Goal: Check status

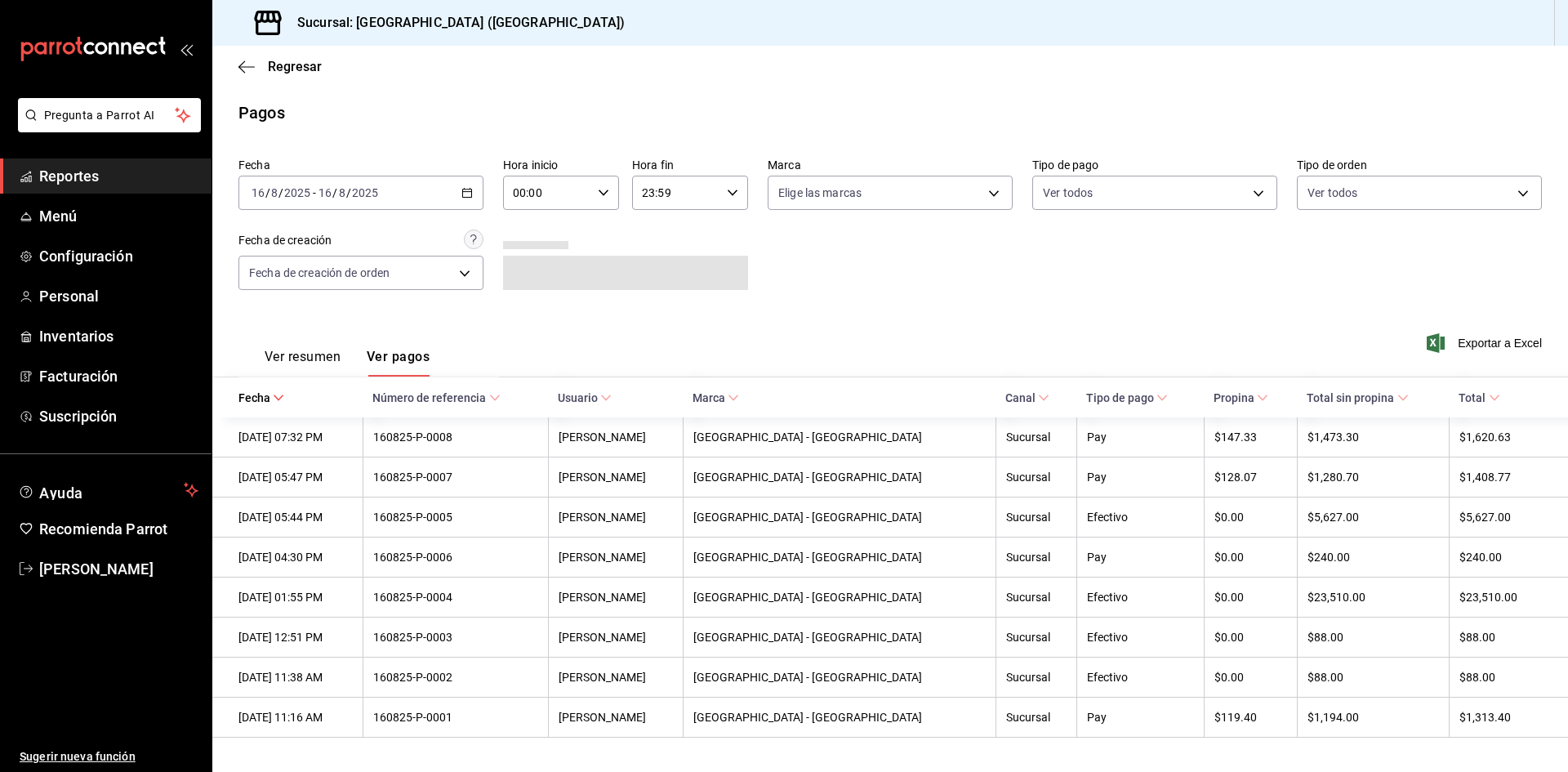
click at [148, 189] on link "Reportes" at bounding box center [106, 175] width 212 height 35
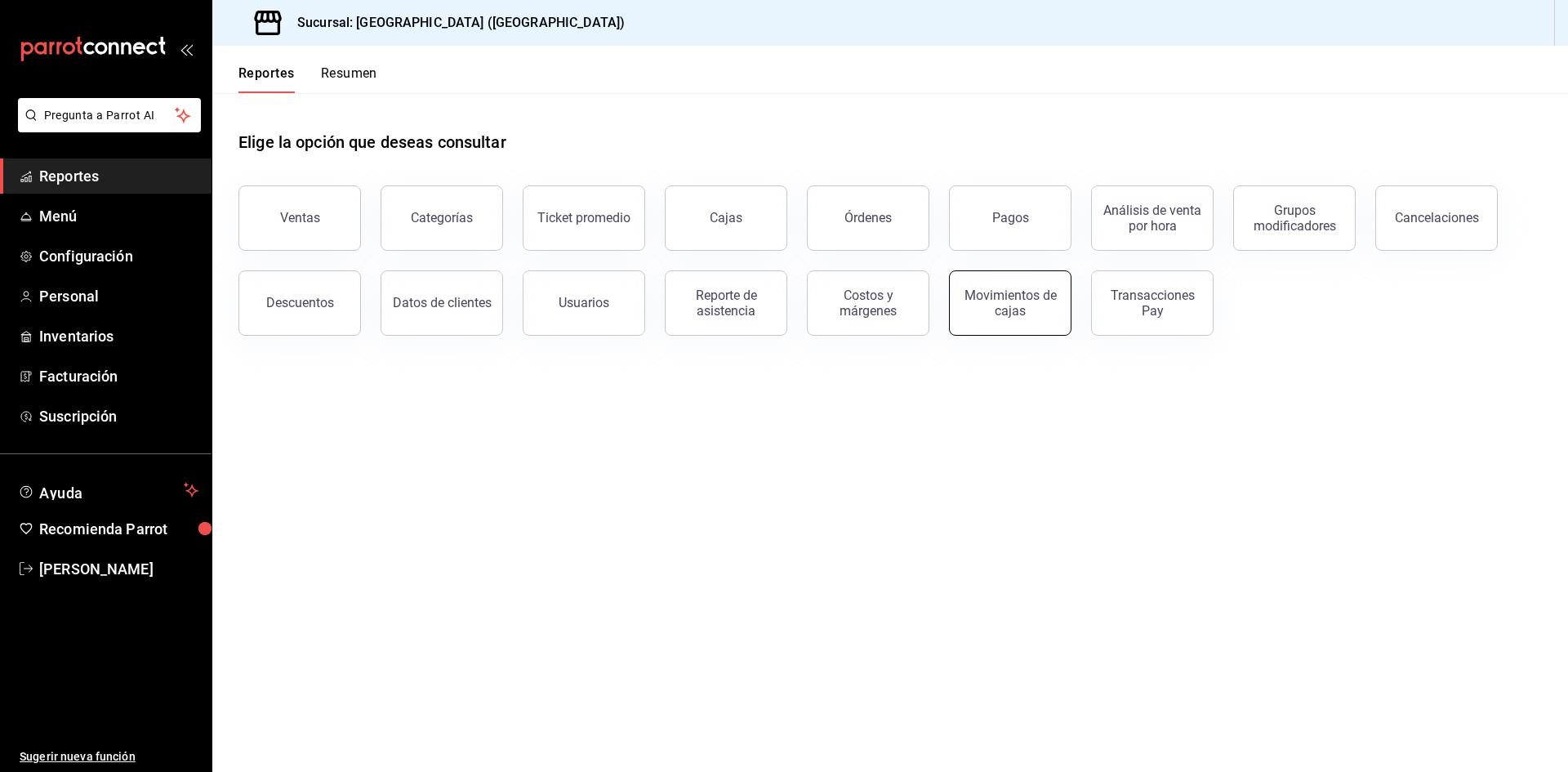
click at [994, 317] on div "Movimientos de cajas" at bounding box center [1009, 303] width 101 height 31
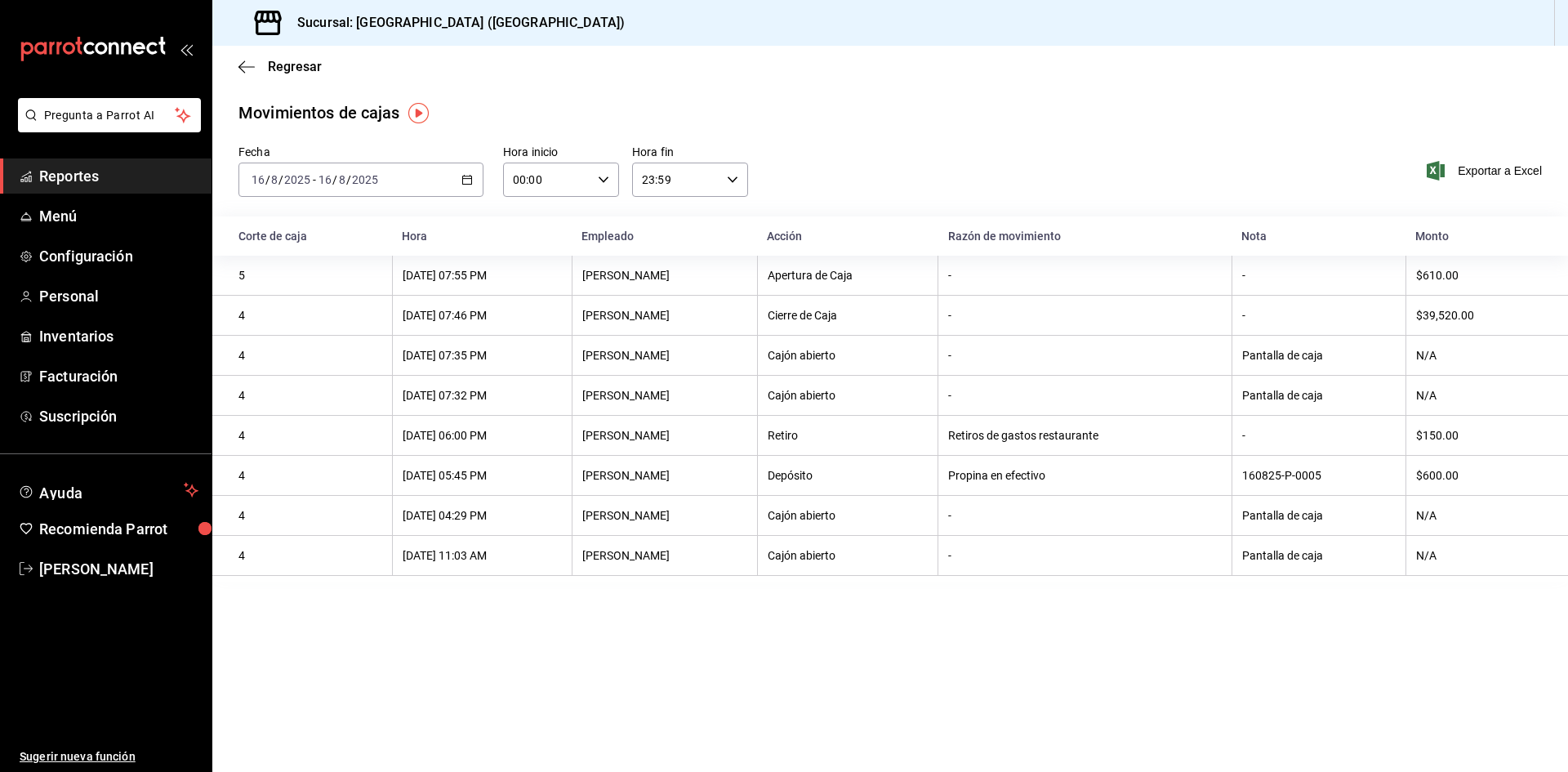
click at [466, 186] on div "[DATE] [DATE] - [DATE] [DATE]" at bounding box center [361, 180] width 245 height 34
click at [305, 306] on span "Semana actual" at bounding box center [315, 302] width 127 height 17
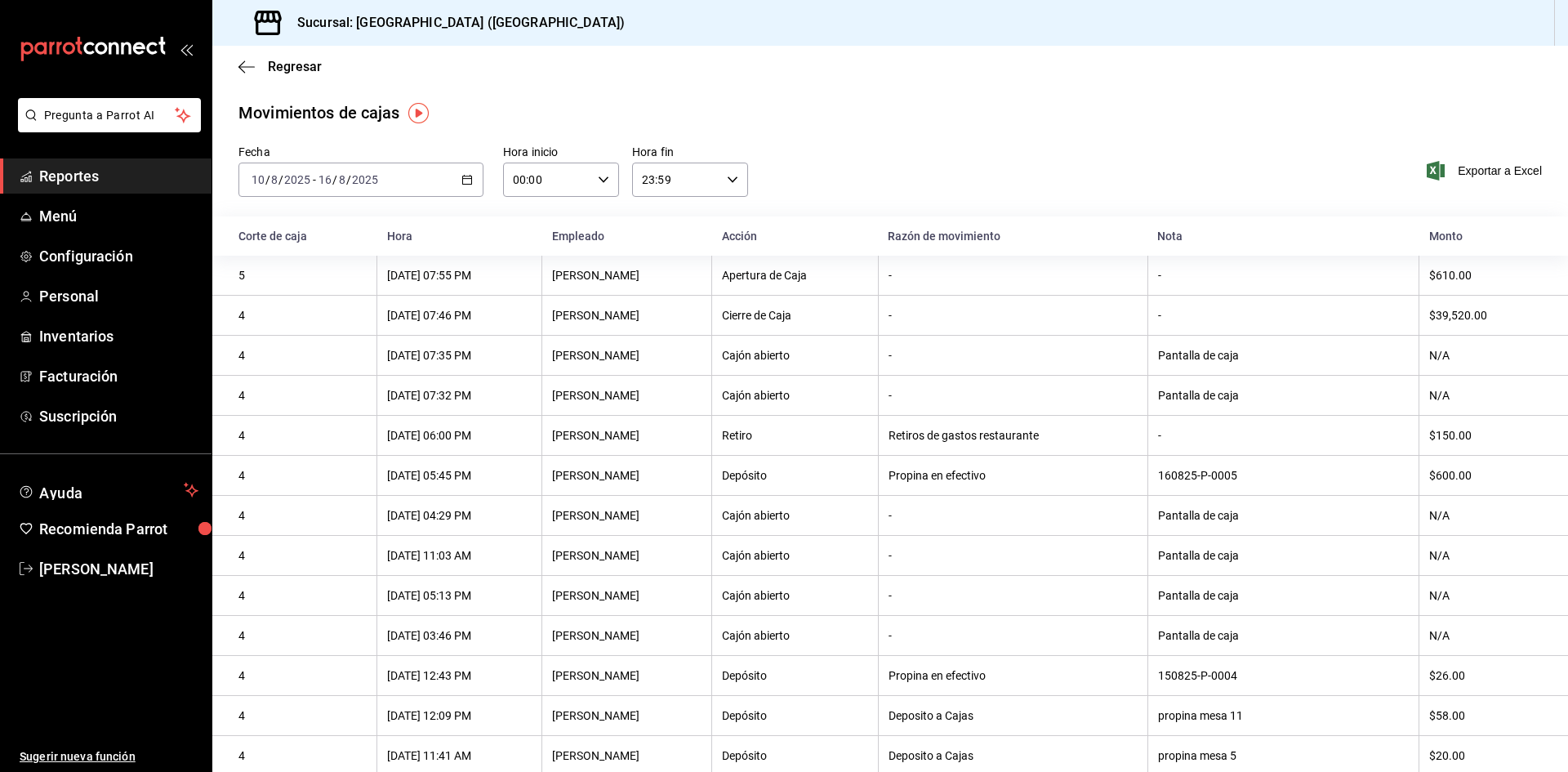
click at [590, 176] on div "00:00 Hora inicio" at bounding box center [561, 180] width 116 height 34
click at [590, 176] on div at bounding box center [784, 386] width 1568 height 772
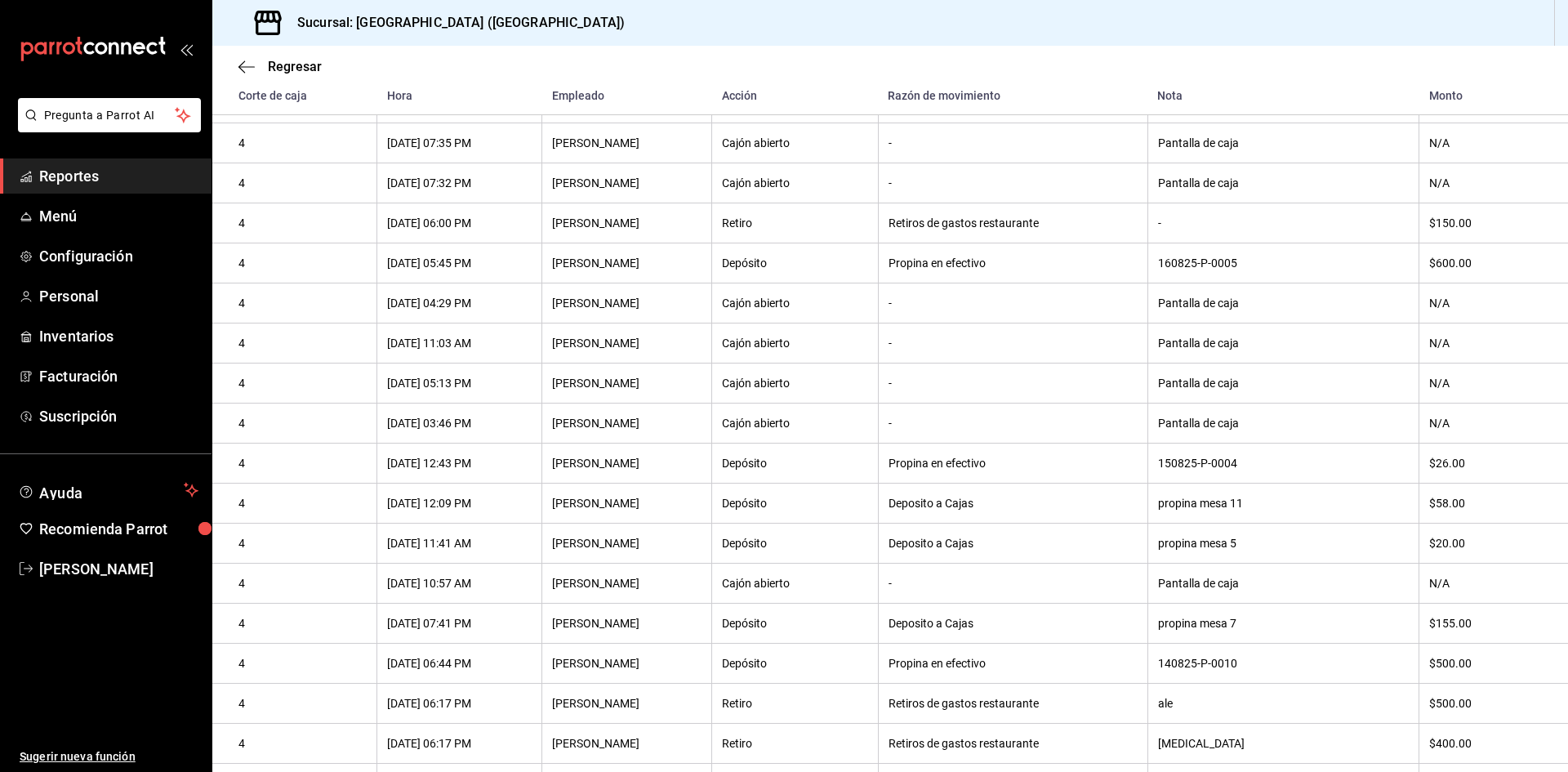
scroll to position [107, 0]
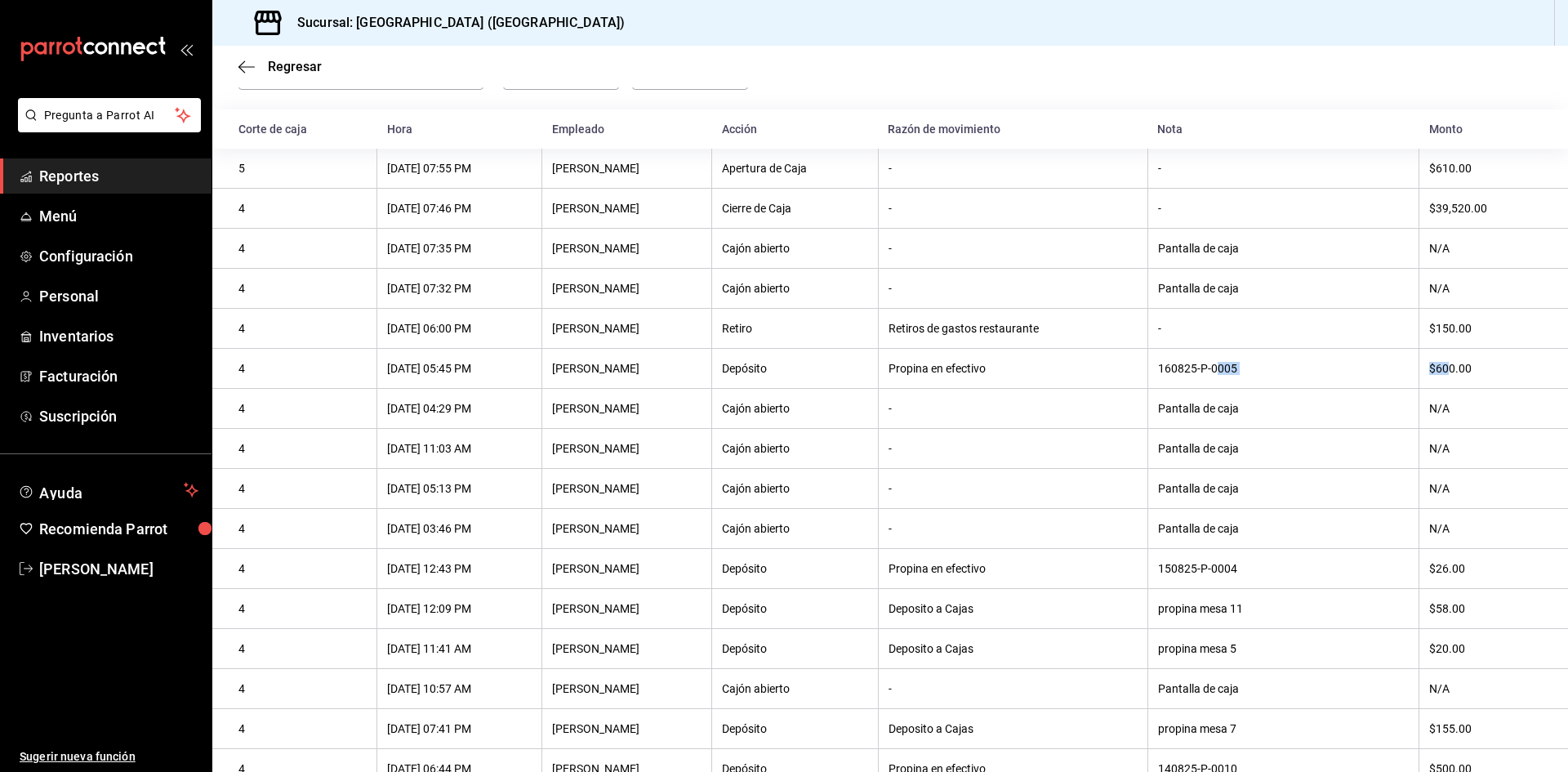
drag, startPoint x: 1448, startPoint y: 370, endPoint x: 1242, endPoint y: 359, distance: 206.3
click at [1242, 359] on tr "4 [DATE] 05:45 PM [PERSON_NAME] en efectivo 160825-P-0005 $600.00" at bounding box center [889, 369] width 1355 height 40
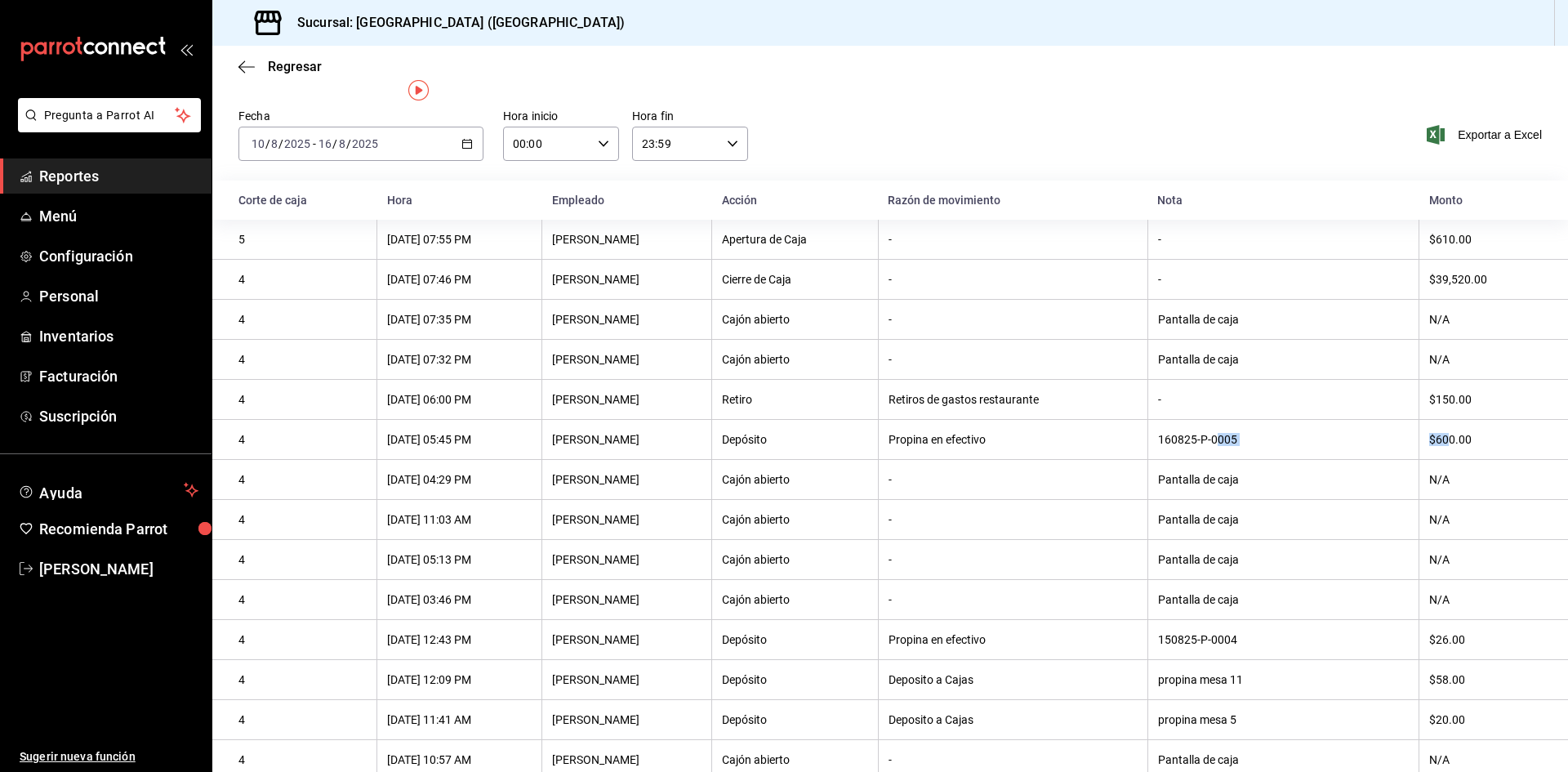
scroll to position [0, 0]
